Goal: Transaction & Acquisition: Subscribe to service/newsletter

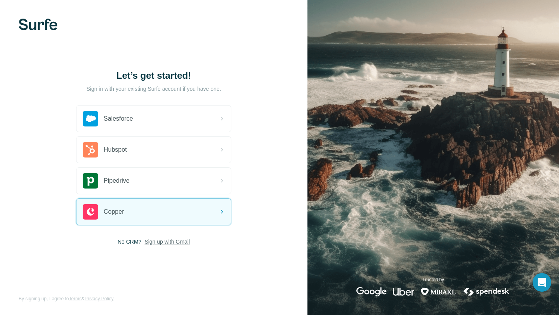
click at [154, 240] on span "Sign up with Gmail" at bounding box center [166, 242] width 45 height 8
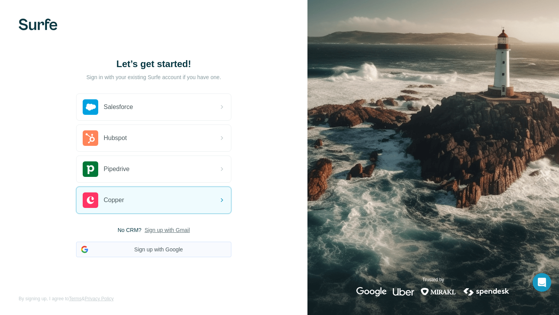
click at [144, 256] on button "Sign up with Google" at bounding box center [153, 250] width 155 height 16
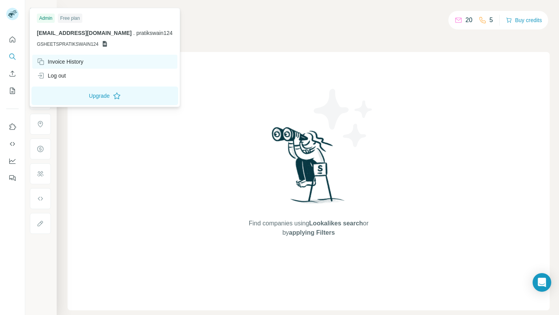
click at [58, 61] on div "Invoice History" at bounding box center [60, 62] width 47 height 8
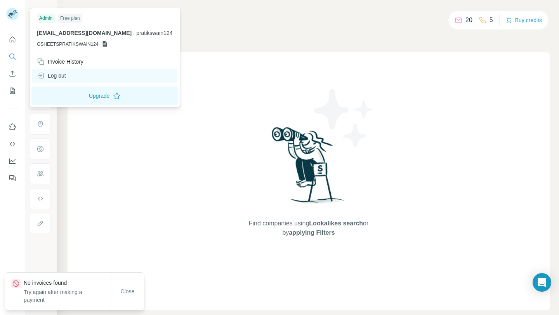
click at [60, 79] on div "Log out" at bounding box center [51, 76] width 29 height 8
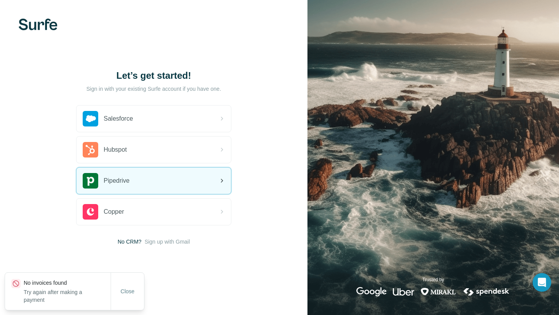
click at [171, 172] on div "Pipedrive" at bounding box center [153, 181] width 155 height 26
